Goal: Information Seeking & Learning: Find specific fact

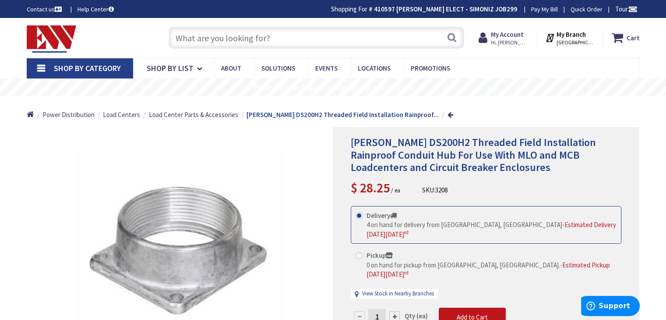
click at [219, 34] on input "text" at bounding box center [317, 38] width 296 height 22
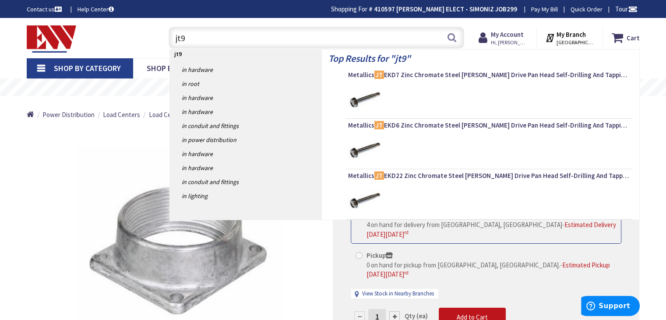
type input "jt93"
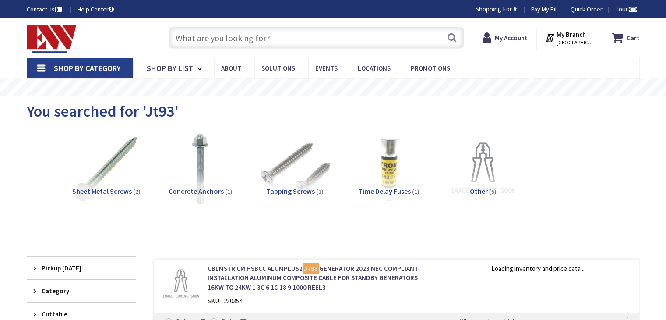
type input "Staples Pl, [GEOGRAPHIC_DATA], [GEOGRAPHIC_DATA]"
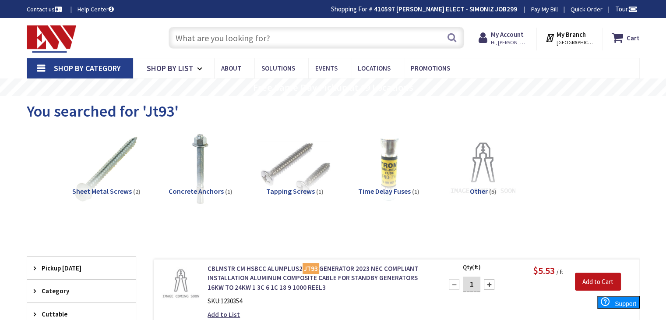
click at [251, 35] on input "text" at bounding box center [317, 38] width 296 height 22
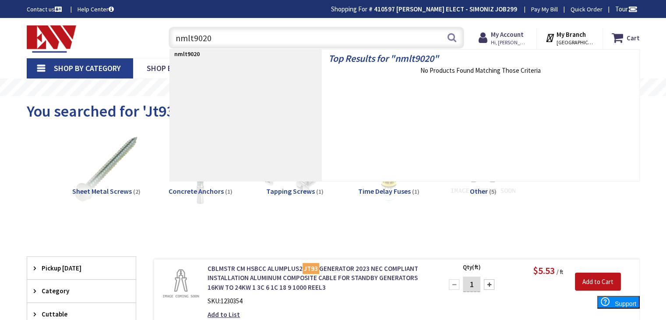
type input "nmlt90200"
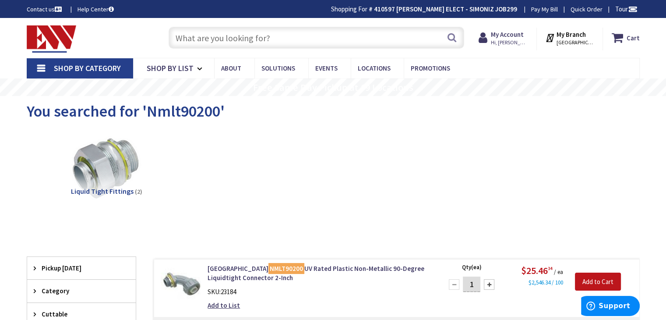
click at [189, 35] on input "text" at bounding box center [317, 38] width 296 height 22
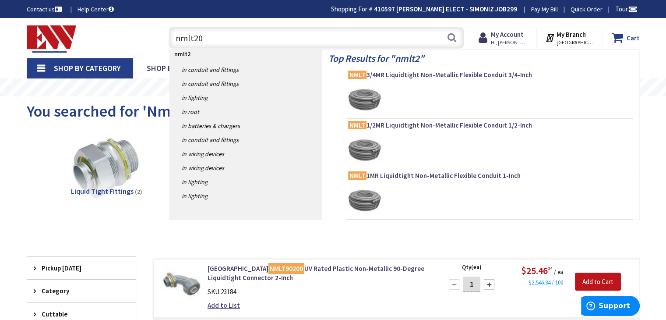
type input "nmlt200"
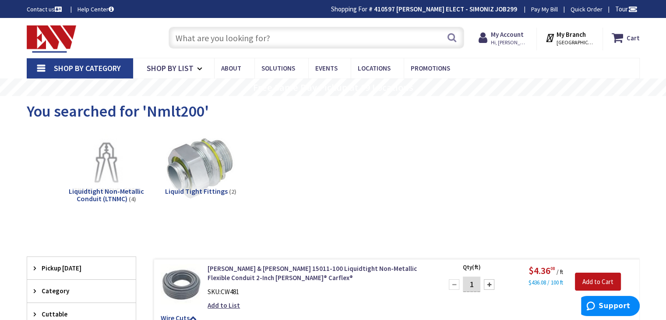
click at [192, 35] on input "text" at bounding box center [317, 38] width 296 height 22
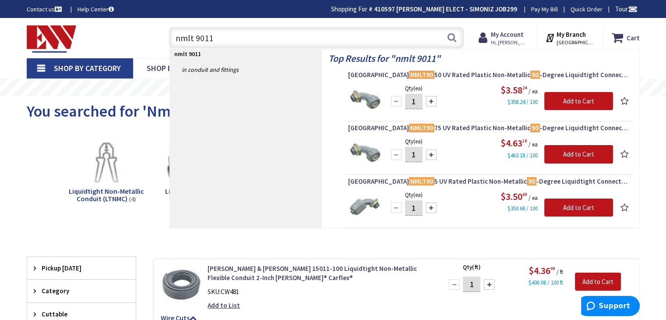
type input "nmlt 90114"
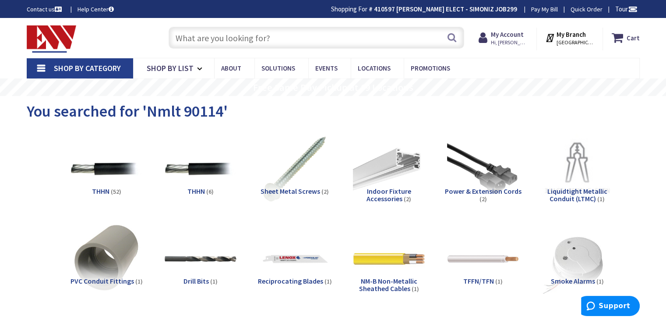
click at [198, 30] on input "text" at bounding box center [317, 38] width 296 height 22
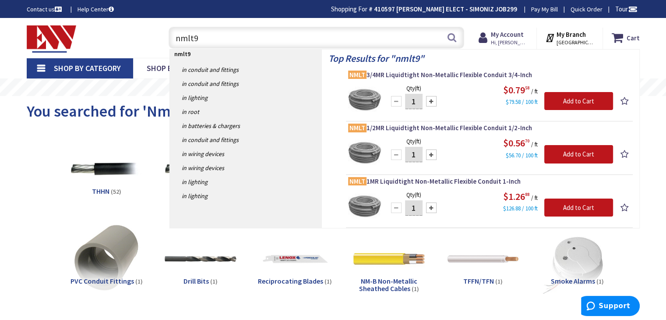
type input "nmlt90"
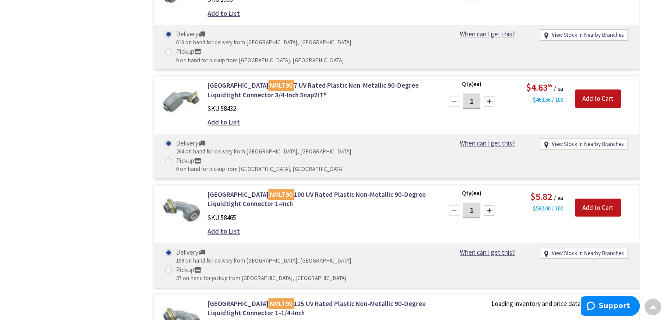
scroll to position [526, 0]
